Goal: Understand process/instructions: Learn how to perform a task or action

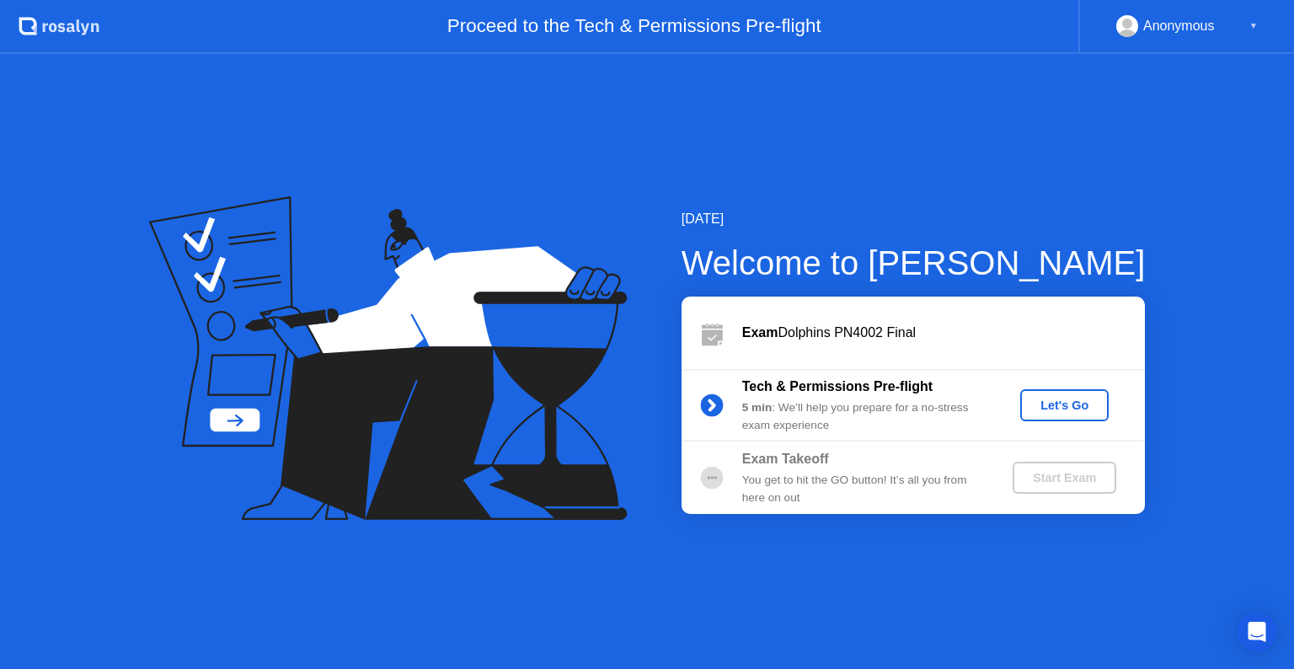
click at [1063, 405] on div "Let's Go" at bounding box center [1064, 404] width 75 height 13
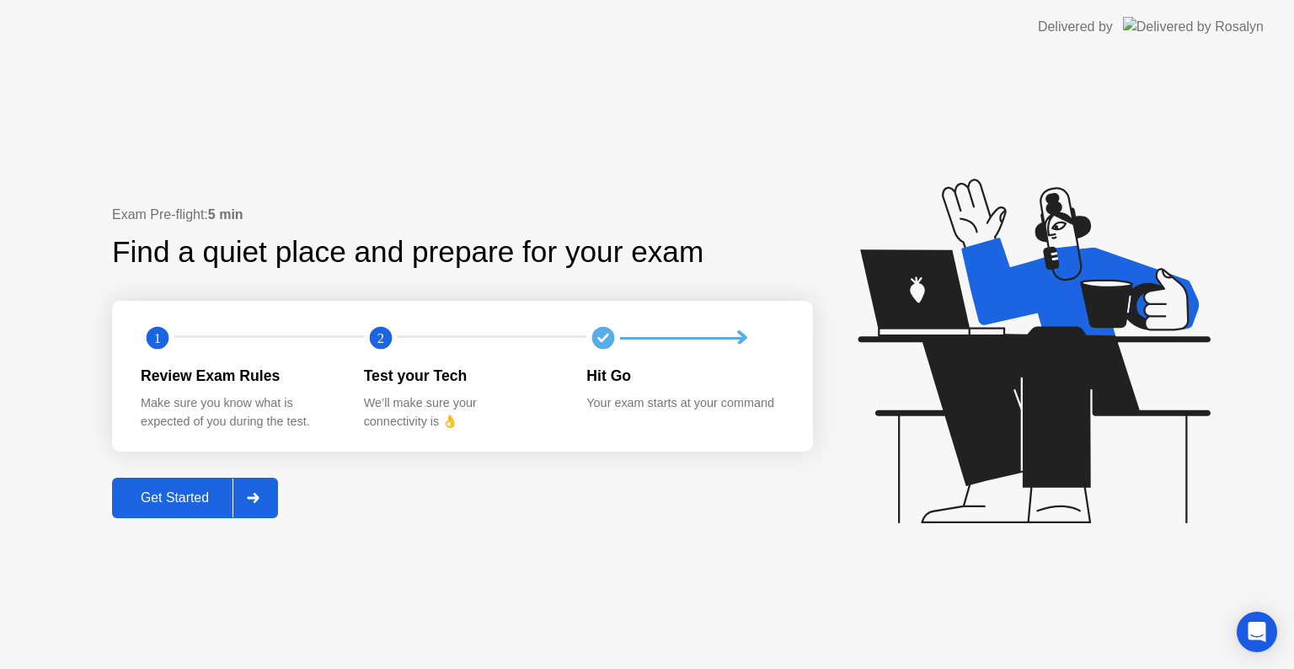
click at [155, 482] on button "Get Started" at bounding box center [195, 498] width 166 height 40
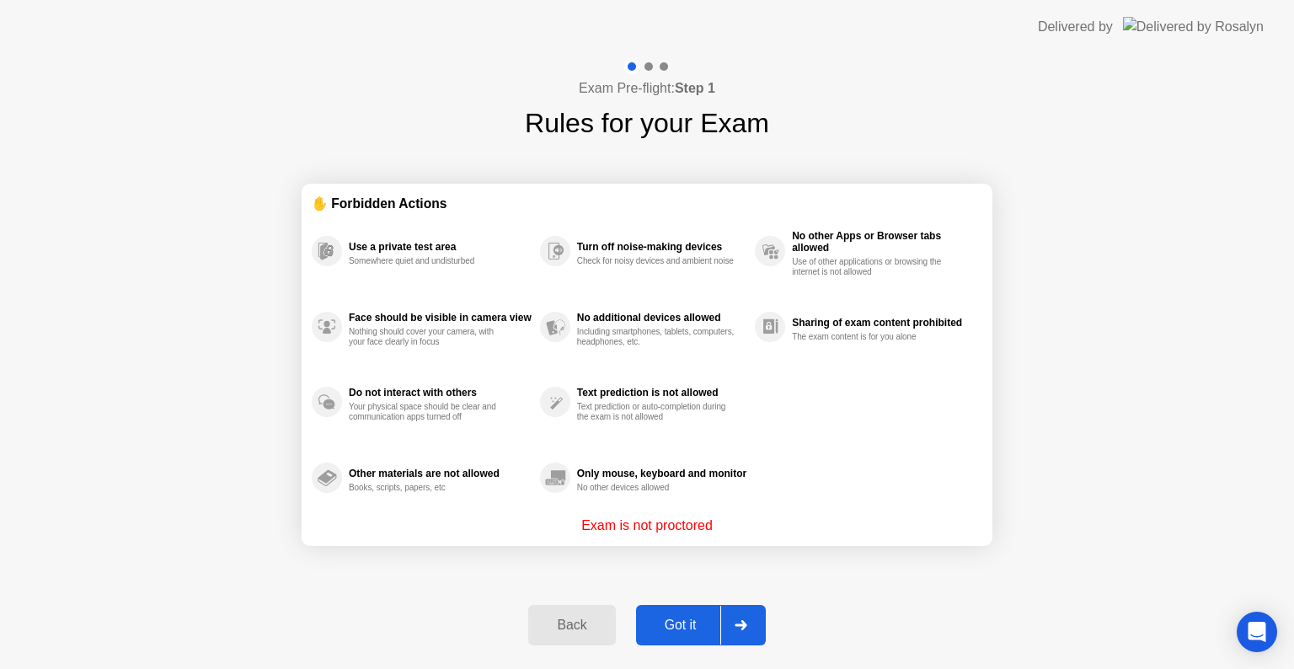
click at [657, 626] on div "Got it" at bounding box center [680, 624] width 79 height 15
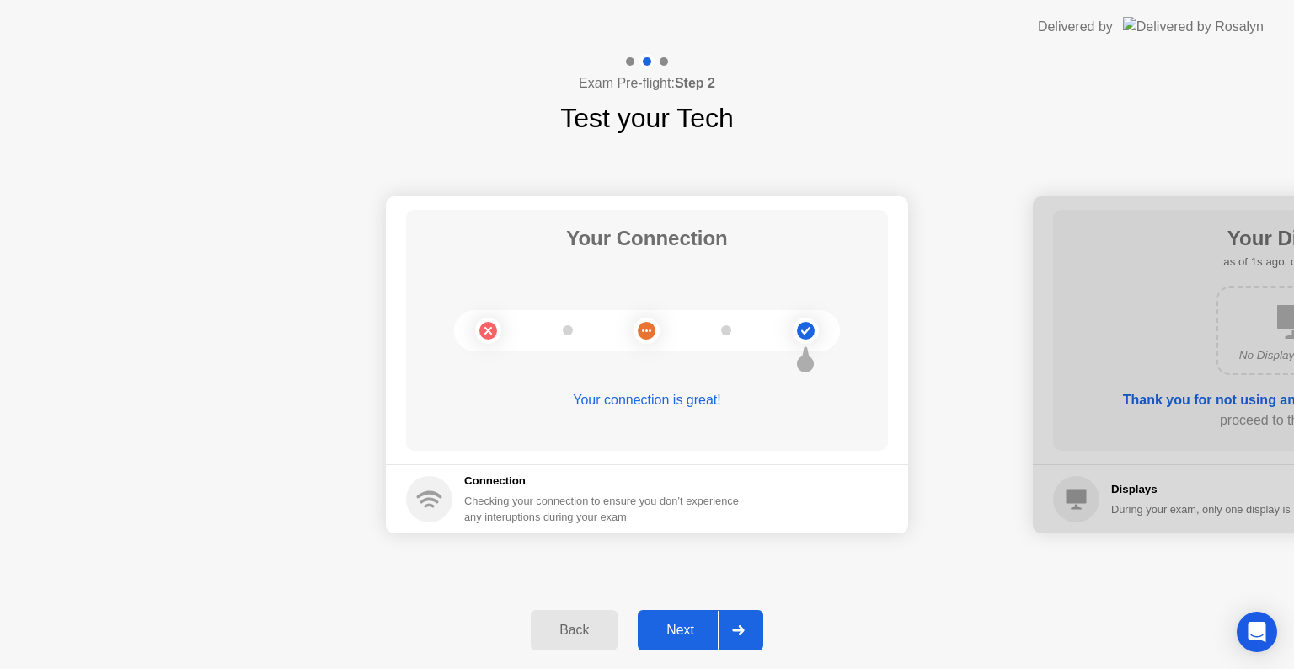
click at [691, 630] on div "Next" at bounding box center [680, 629] width 75 height 15
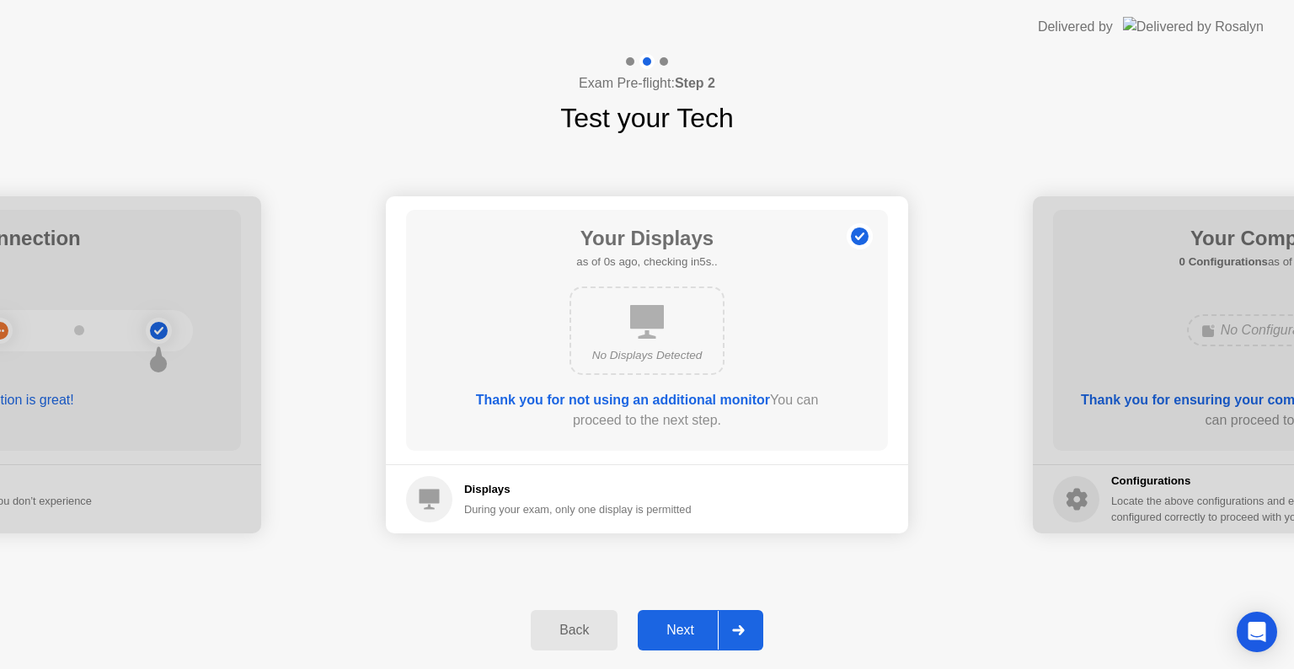
click at [691, 630] on div "Next" at bounding box center [680, 629] width 75 height 15
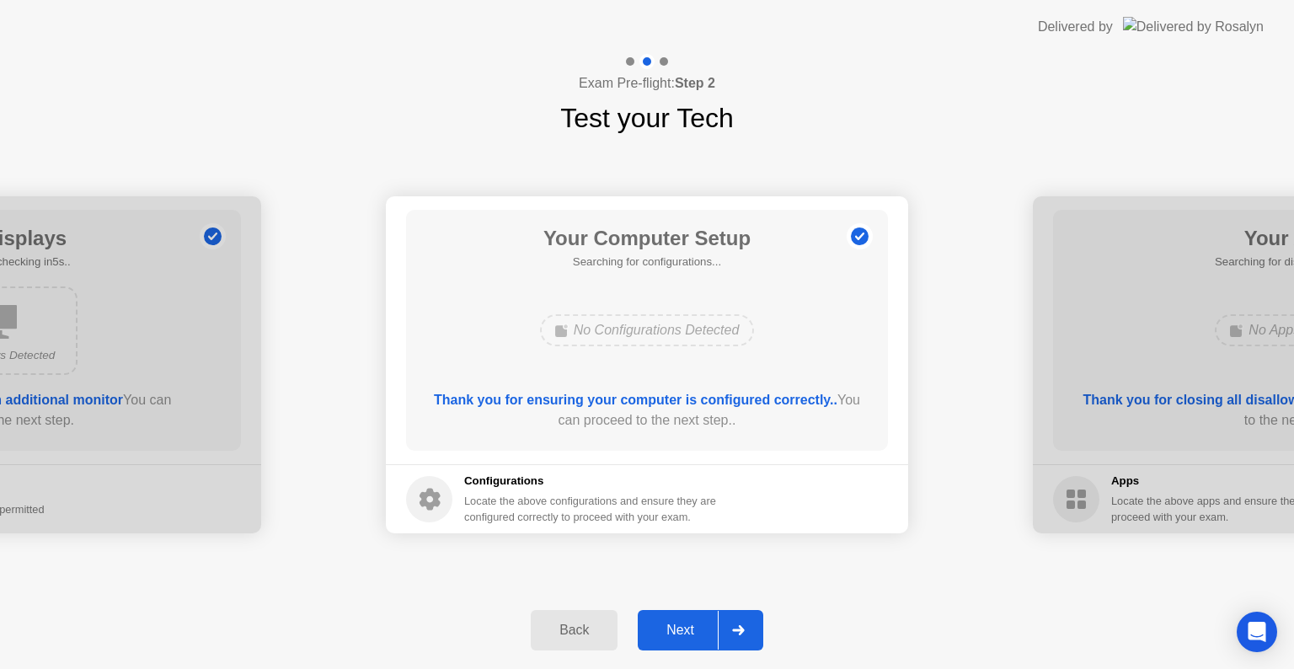
click at [691, 630] on div "Next" at bounding box center [680, 629] width 75 height 15
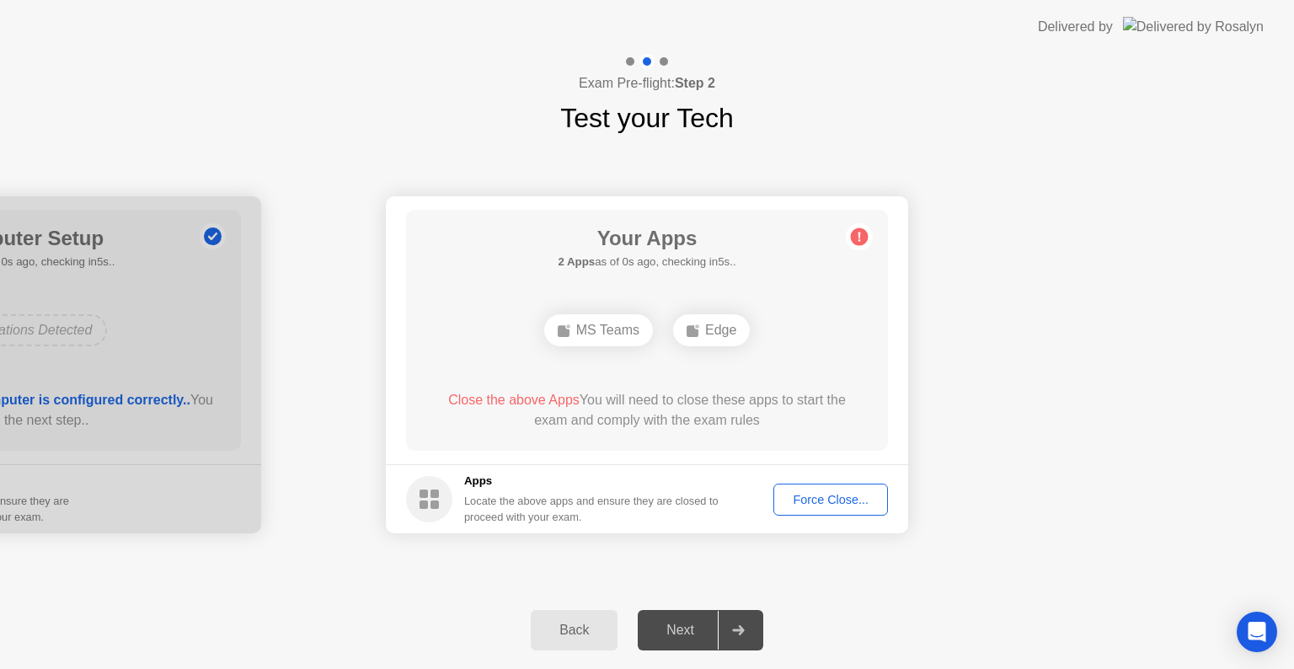
click at [691, 630] on div "Next" at bounding box center [680, 629] width 75 height 15
click at [833, 488] on button "Force Close..." at bounding box center [830, 499] width 115 height 32
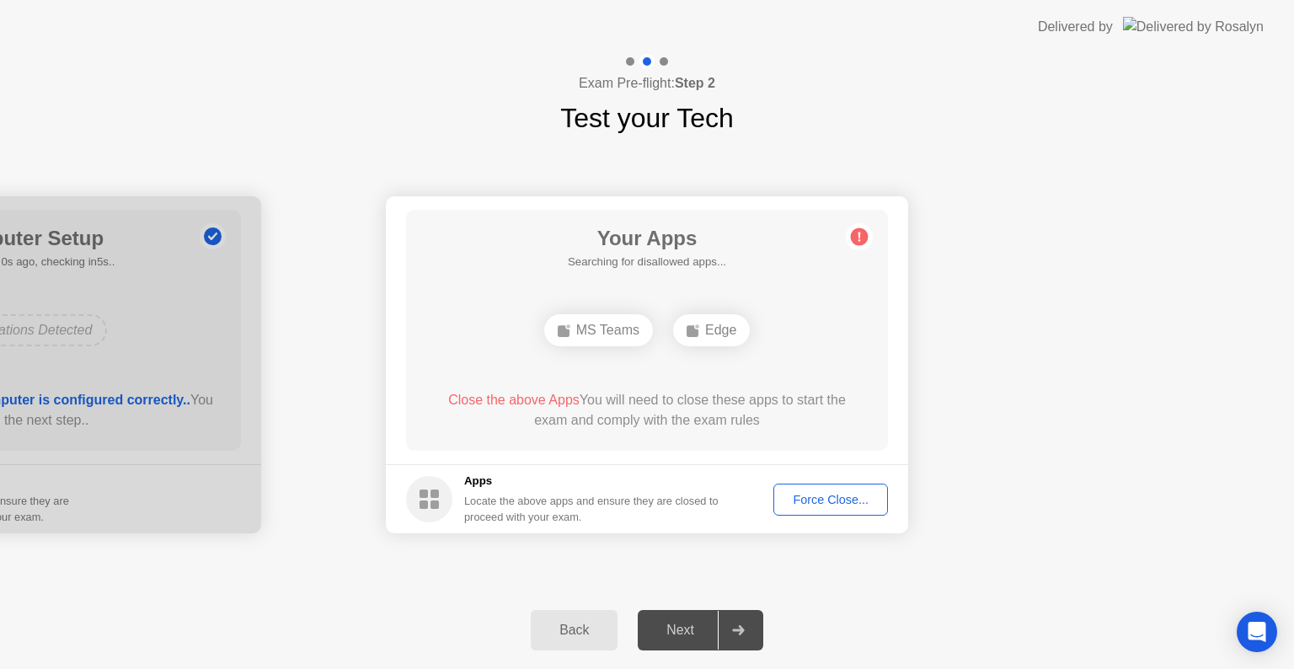
click at [808, 502] on div "Force Close..." at bounding box center [830, 499] width 103 height 13
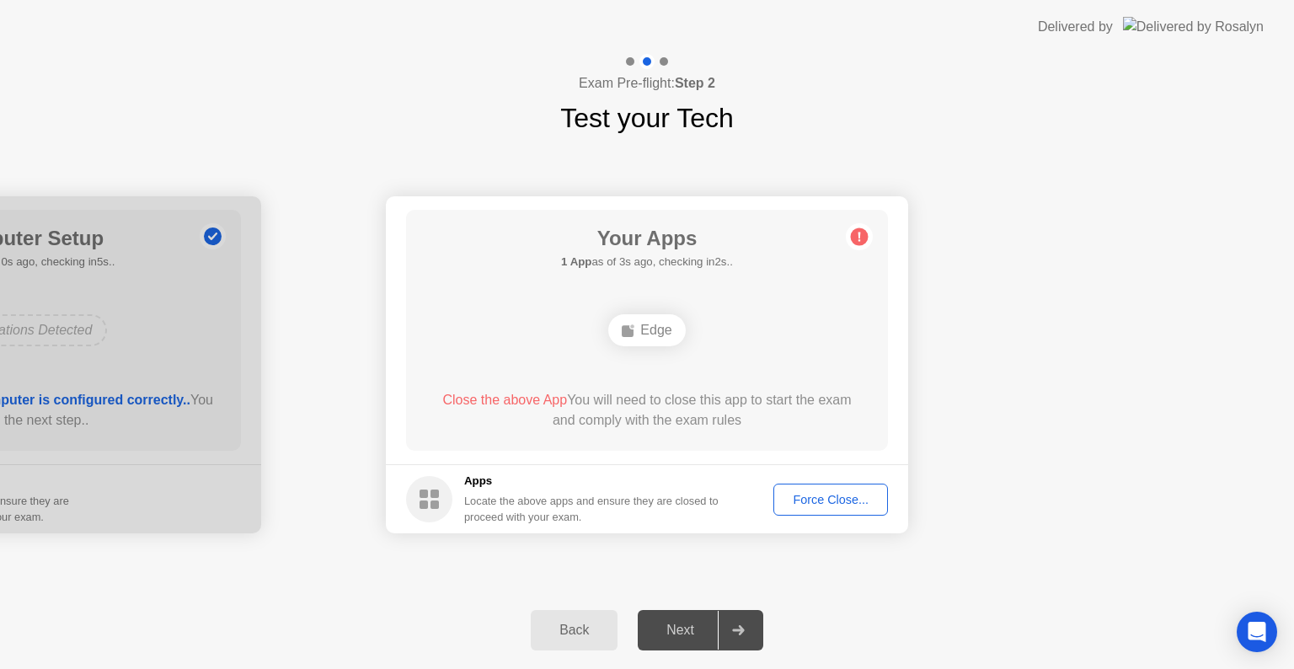
click at [827, 505] on div "Force Close..." at bounding box center [830, 499] width 103 height 13
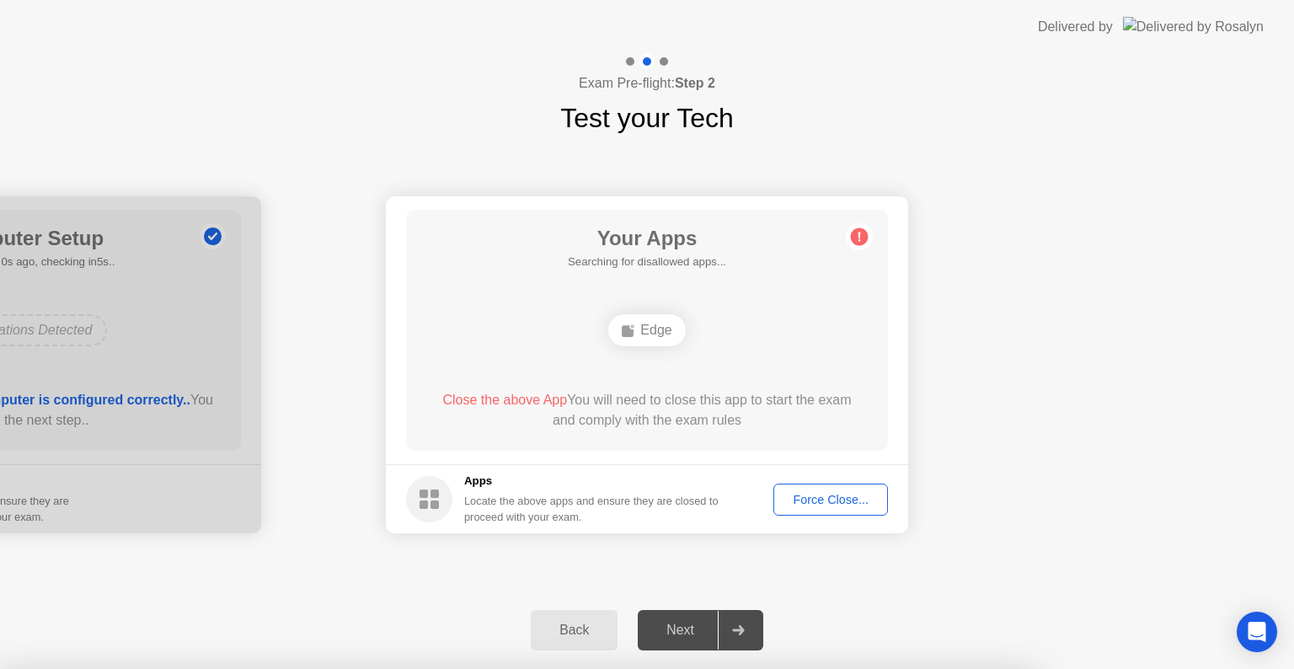
drag, startPoint x: 638, startPoint y: 377, endPoint x: 697, endPoint y: 431, distance: 80.5
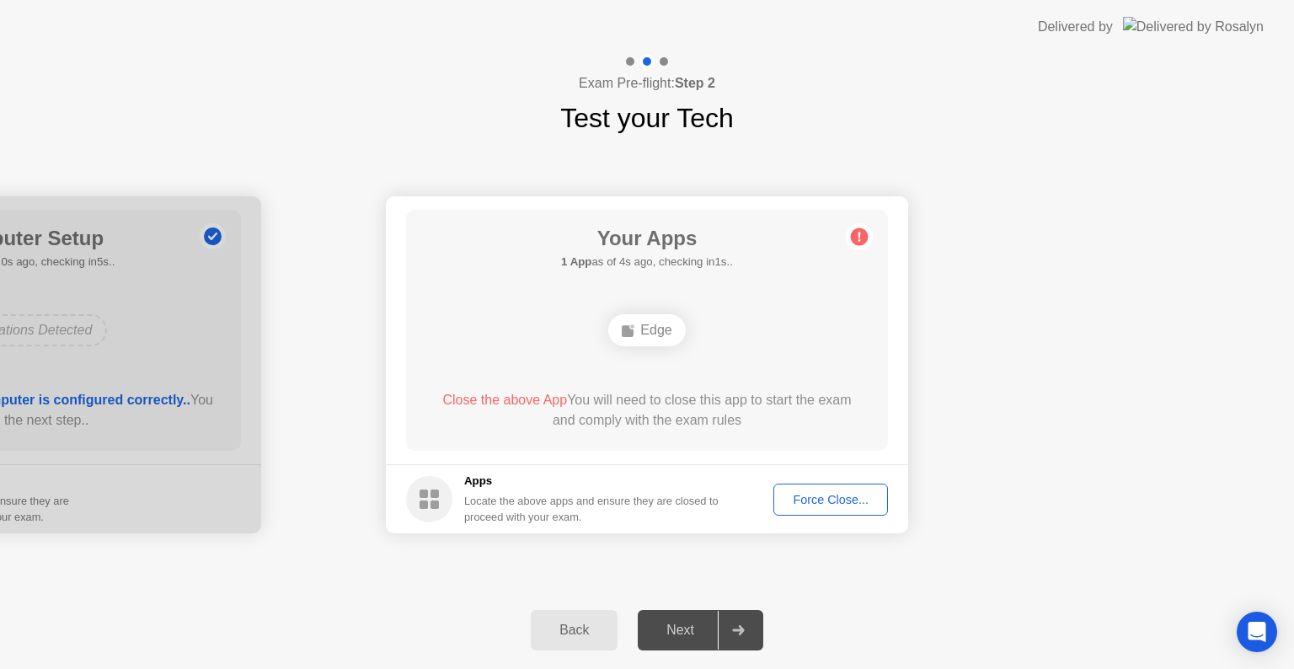
click at [812, 502] on div "Force Close..." at bounding box center [830, 499] width 103 height 13
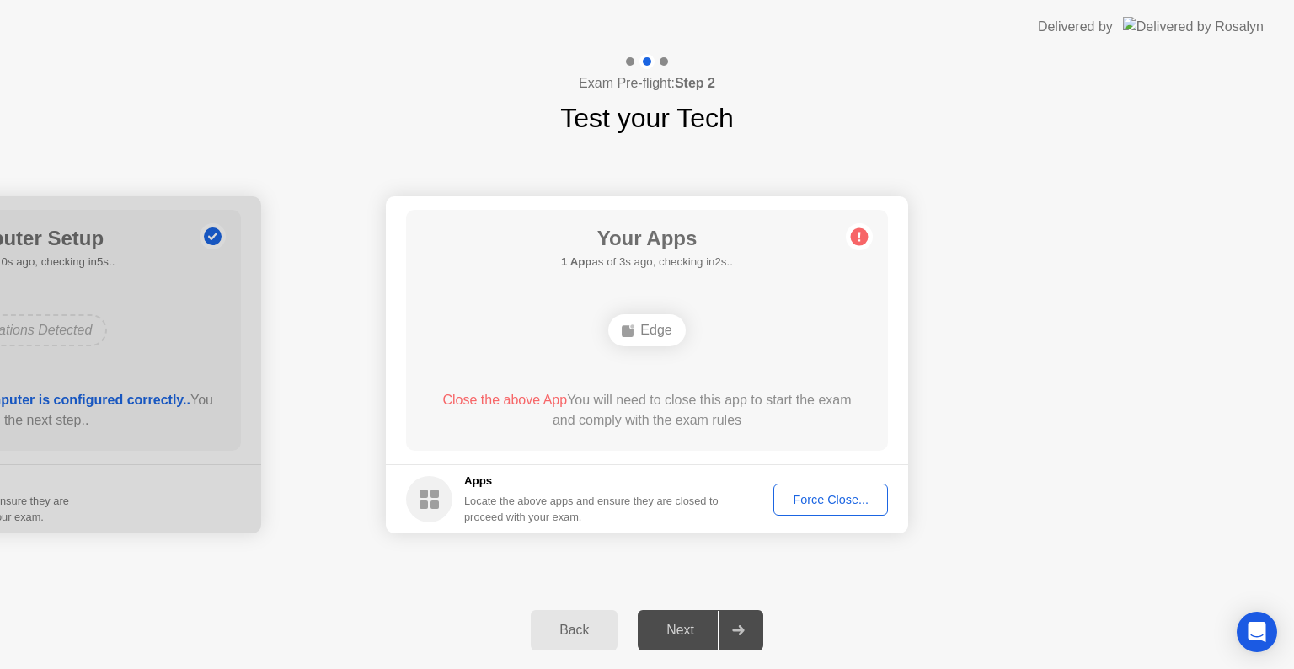
click at [579, 626] on div "Back" at bounding box center [574, 629] width 77 height 15
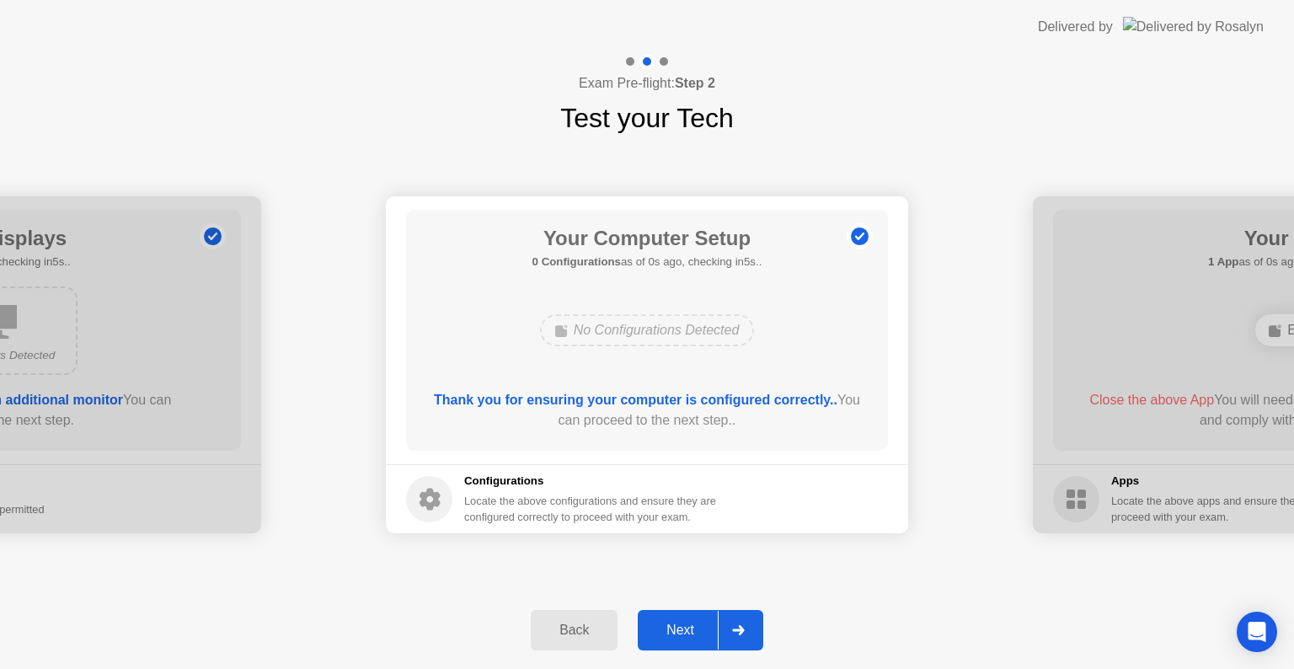
click at [697, 633] on div "Next" at bounding box center [680, 629] width 75 height 15
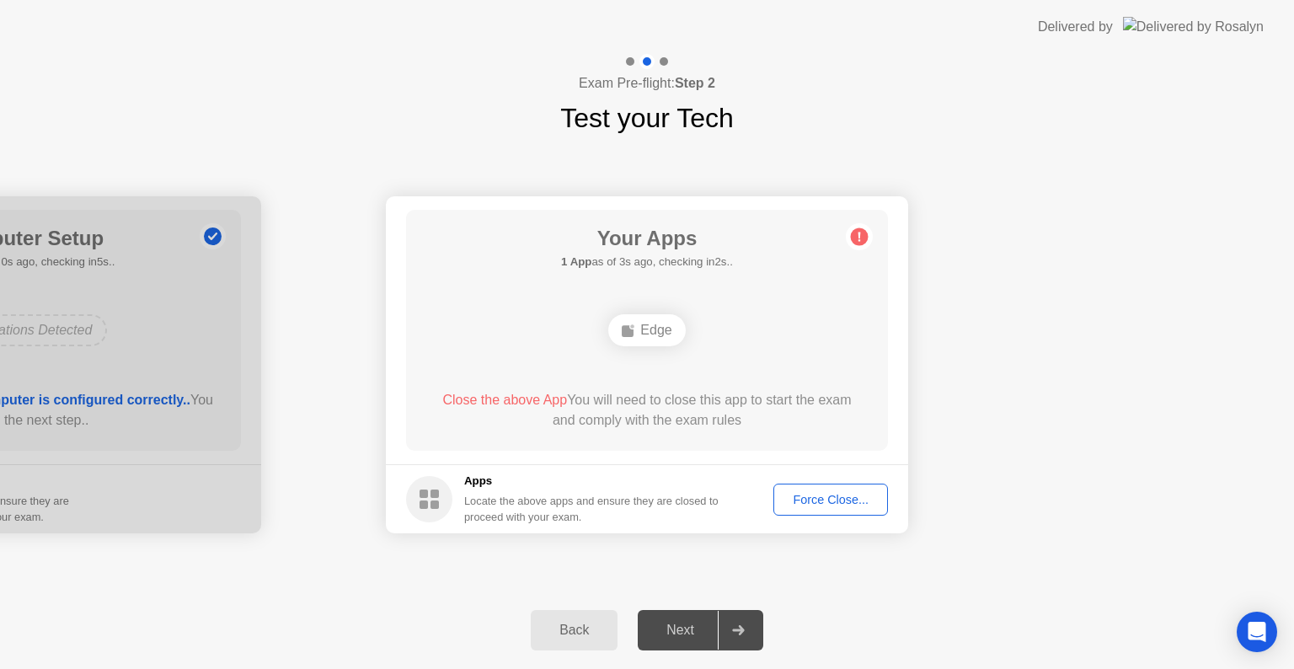
click at [811, 505] on div "Force Close..." at bounding box center [830, 499] width 103 height 13
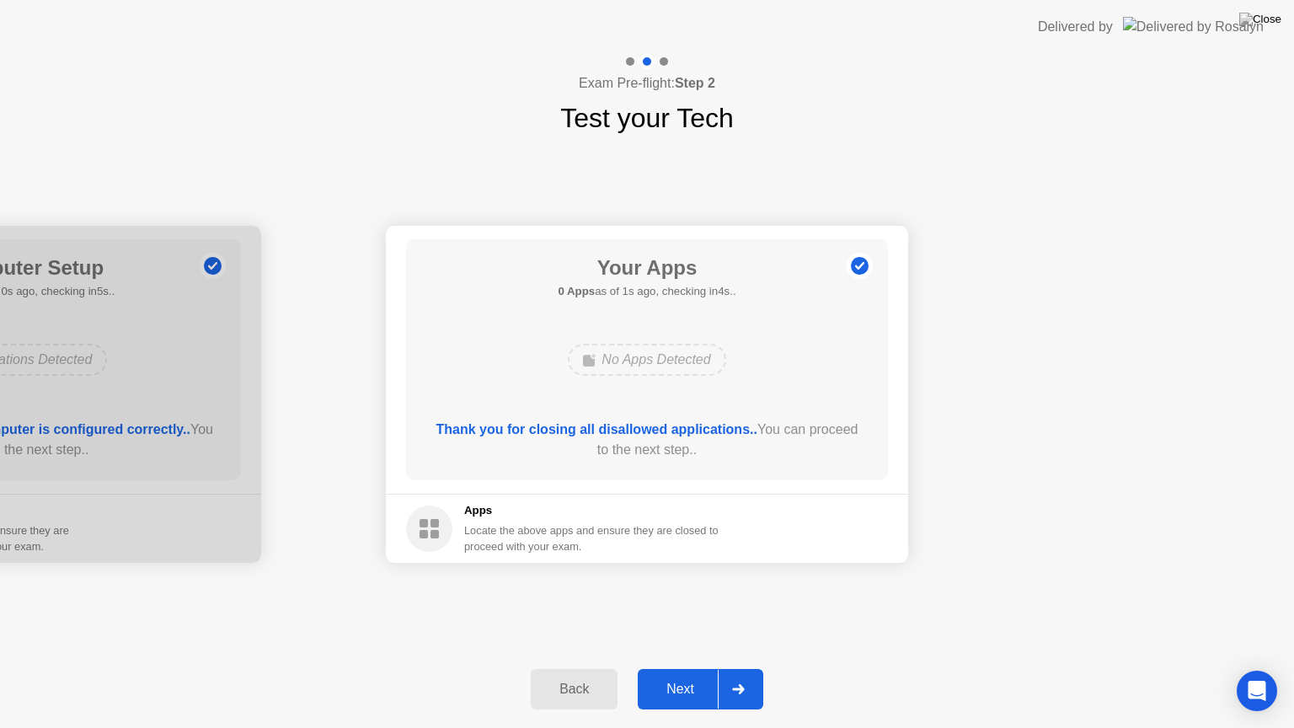
click at [684, 668] on div "Next" at bounding box center [680, 688] width 75 height 15
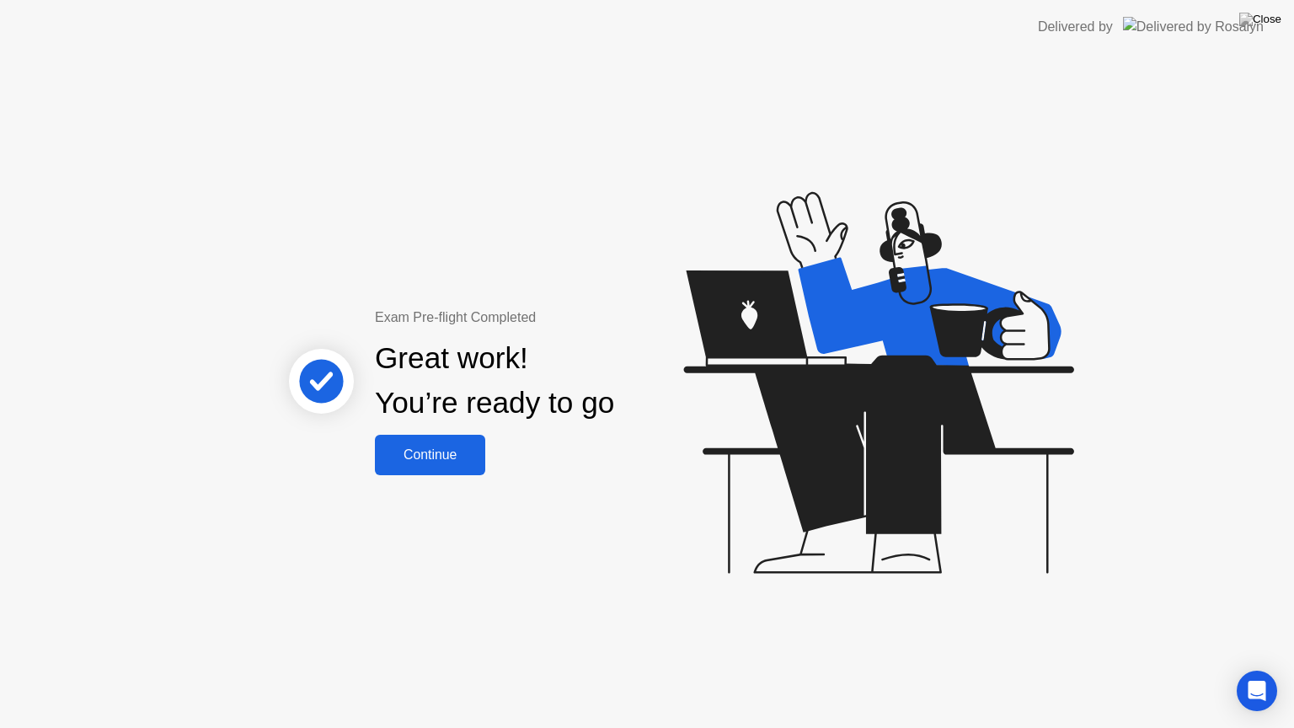
click at [423, 436] on button "Continue" at bounding box center [430, 455] width 110 height 40
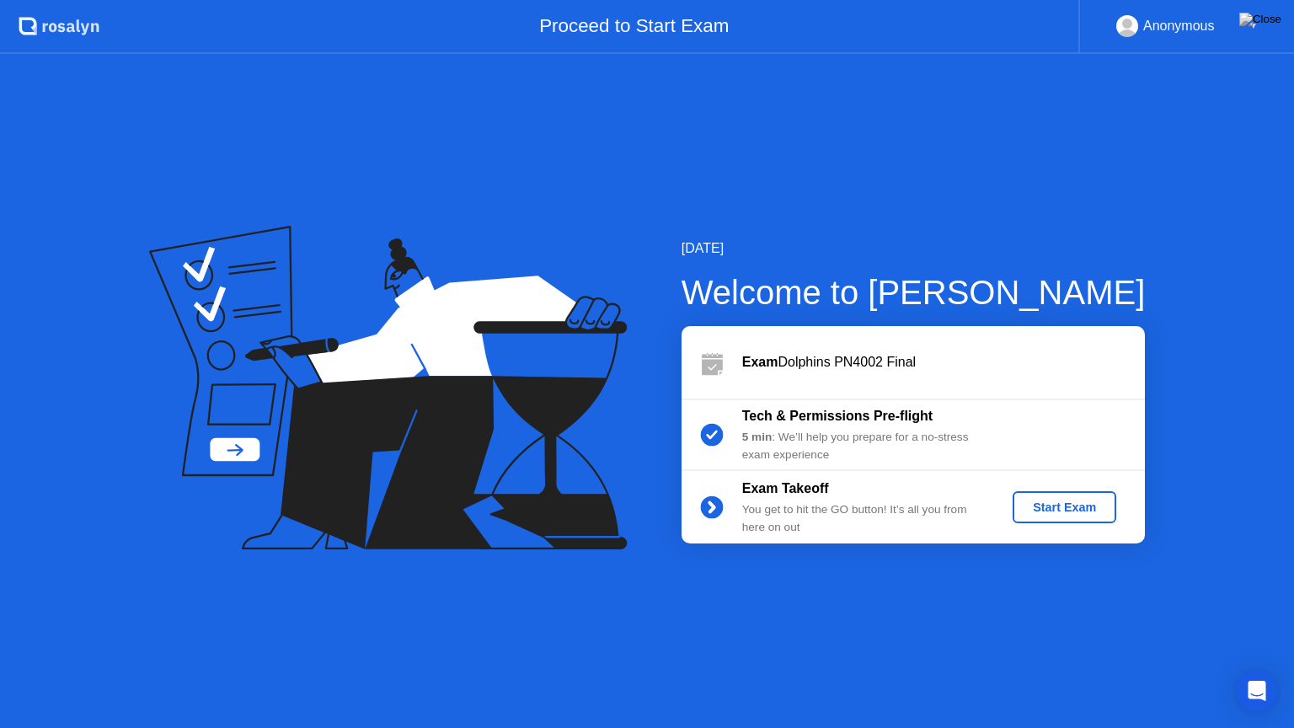
click at [1062, 520] on button "Start Exam" at bounding box center [1064, 507] width 104 height 32
